Goal: Find specific fact: Find contact information

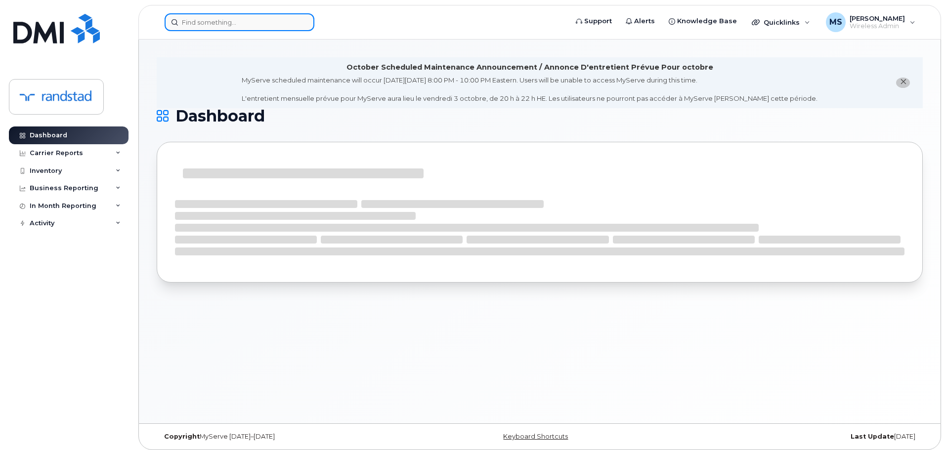
click at [306, 26] on div at bounding box center [240, 22] width 150 height 18
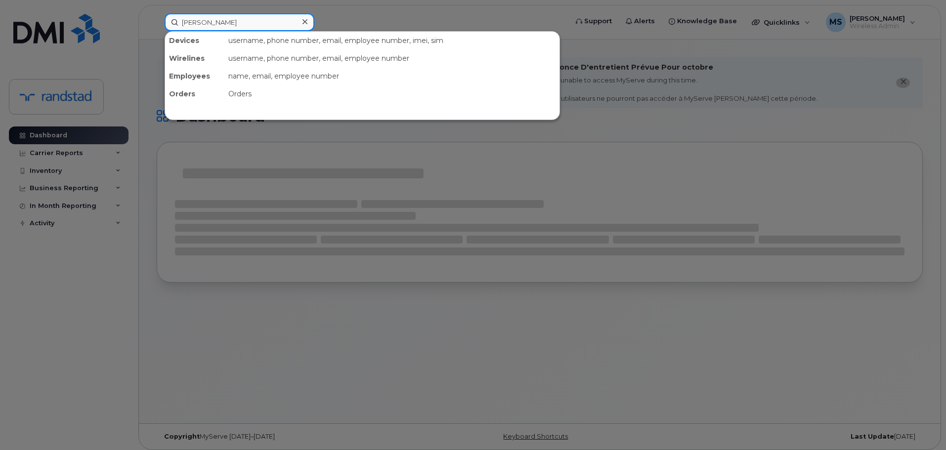
type input "kathryn"
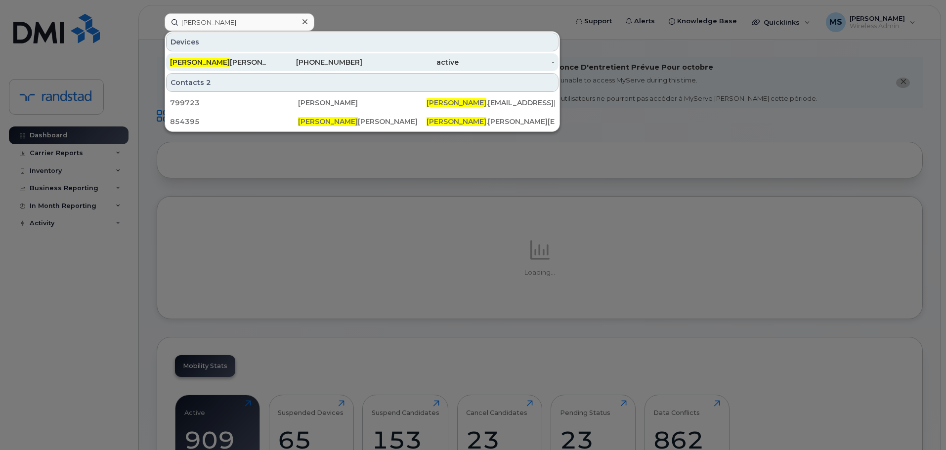
click at [279, 69] on div "416-557-4018" at bounding box center [315, 62] width 96 height 18
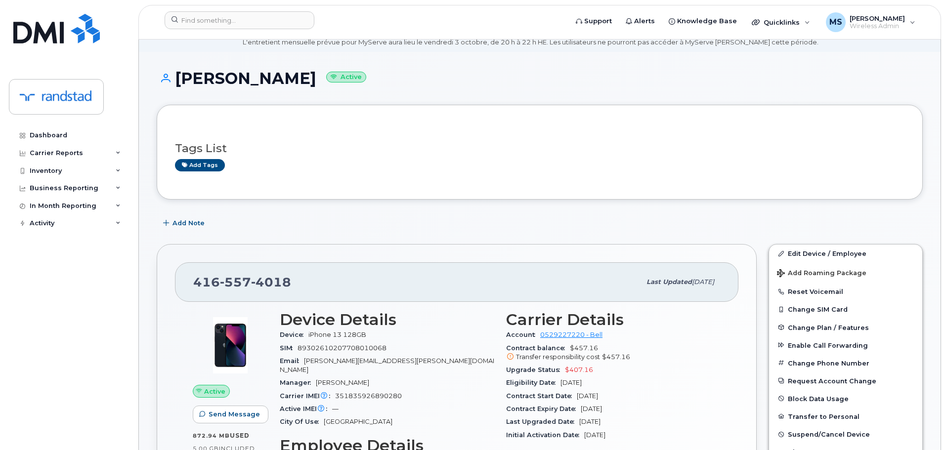
scroll to position [49, 0]
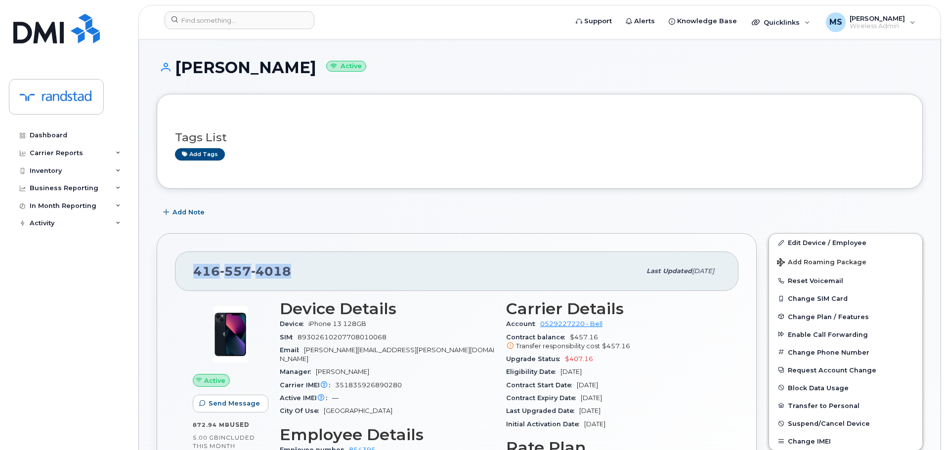
drag, startPoint x: 286, startPoint y: 269, endPoint x: 168, endPoint y: 249, distance: 119.8
click at [168, 249] on div "416 557 4018 Last updated Sep 26, 2025 Active Send Message 872.94 MB  used 5.00…" at bounding box center [457, 412] width 600 height 359
copy span "416 557 4018"
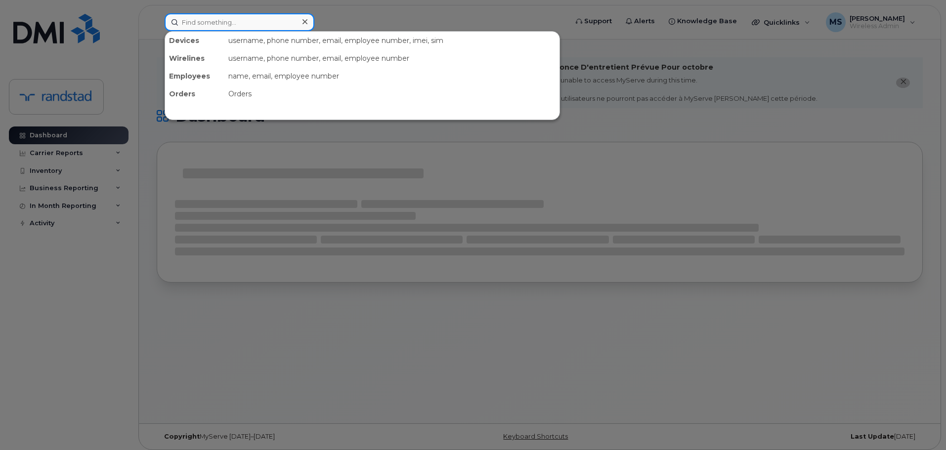
click at [233, 22] on input at bounding box center [240, 22] width 150 height 18
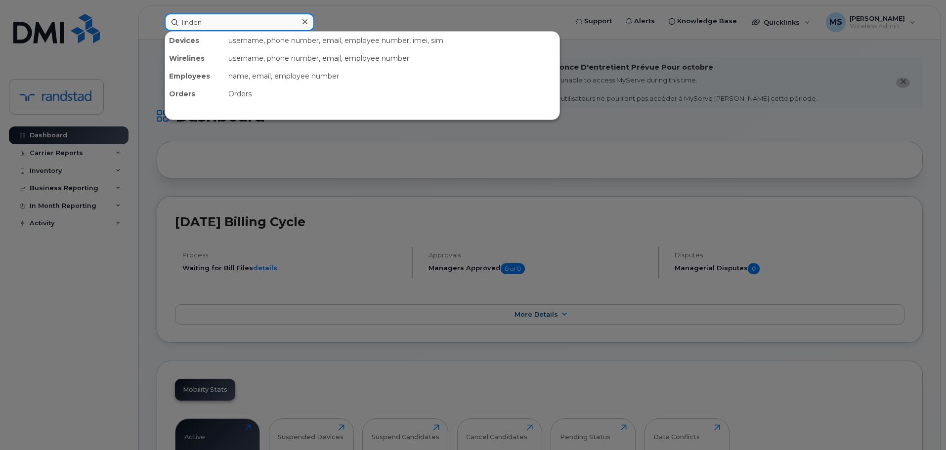
type input "linden"
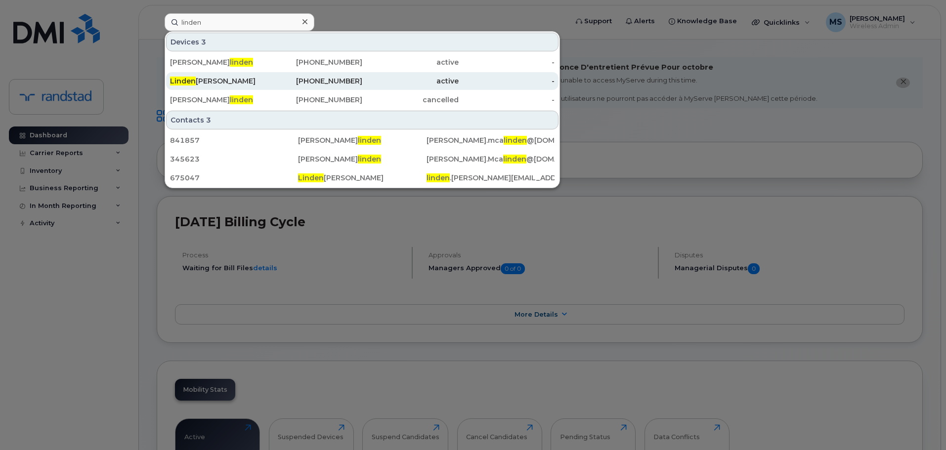
click at [200, 75] on div "Linden Clark" at bounding box center [218, 81] width 96 height 18
